Goal: Check status: Check status

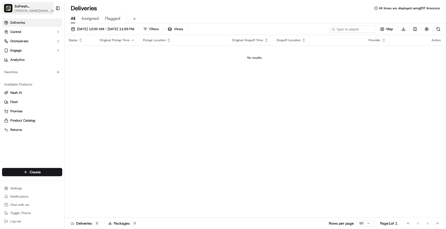
click at [35, 9] on span "[PERSON_NAME][EMAIL_ADDRESS][DOMAIN_NAME]" at bounding box center [35, 11] width 43 height 4
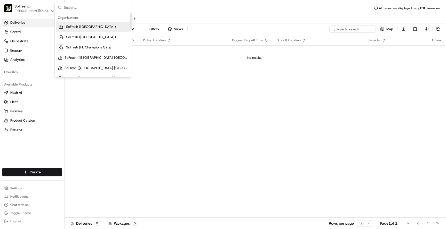
click at [78, 27] on span "SoFresh ([GEOGRAPHIC_DATA])" at bounding box center [91, 27] width 50 height 5
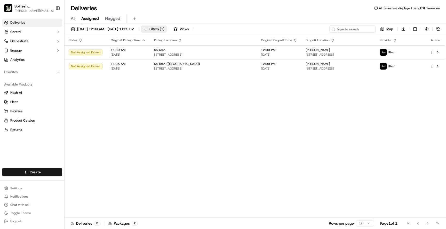
click at [164, 28] on span "( 1 )" at bounding box center [162, 29] width 5 height 5
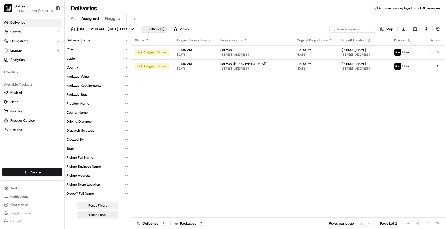
click at [96, 203] on button "Reset Filters" at bounding box center [97, 205] width 41 height 7
click at [196, 159] on div "Status Original Pickup Time Pickup Location Original Dropoff Time Dropoff Locat…" at bounding box center [288, 126] width 314 height 183
click at [159, 28] on span "Filters" at bounding box center [153, 29] width 9 height 5
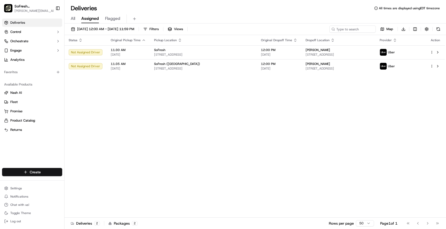
click at [52, 173] on html "SoFresh ([GEOGRAPHIC_DATA]) [PERSON_NAME][EMAIL_ADDRESS][DOMAIN_NAME] Toggle Si…" at bounding box center [223, 114] width 446 height 229
click at [148, 147] on html "SoFresh ([GEOGRAPHIC_DATA]) [PERSON_NAME][EMAIL_ADDRESS][DOMAIN_NAME] Toggle Si…" at bounding box center [223, 114] width 446 height 229
click at [159, 29] on span "Filters" at bounding box center [153, 29] width 9 height 5
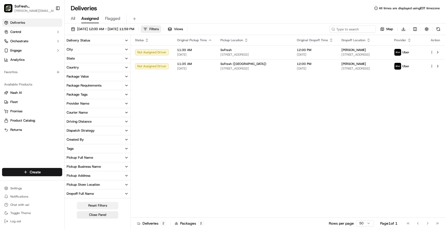
click at [105, 205] on button "Reset Filters" at bounding box center [97, 205] width 41 height 7
click at [179, 122] on div "Status Original Pickup Time Pickup Location Original Dropoff Time Dropoff Locat…" at bounding box center [288, 126] width 314 height 183
click at [100, 216] on button "Close Panel" at bounding box center [97, 215] width 41 height 7
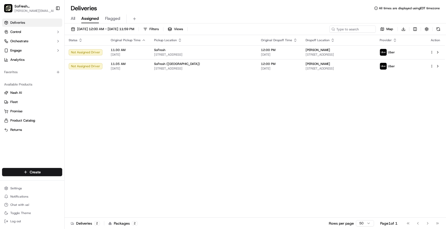
click at [79, 5] on h1 "Deliveries" at bounding box center [84, 8] width 26 height 8
click at [23, 23] on span "Deliveries" at bounding box center [17, 22] width 15 height 5
click at [20, 22] on span "Deliveries" at bounding box center [17, 22] width 15 height 5
